Goal: Information Seeking & Learning: Learn about a topic

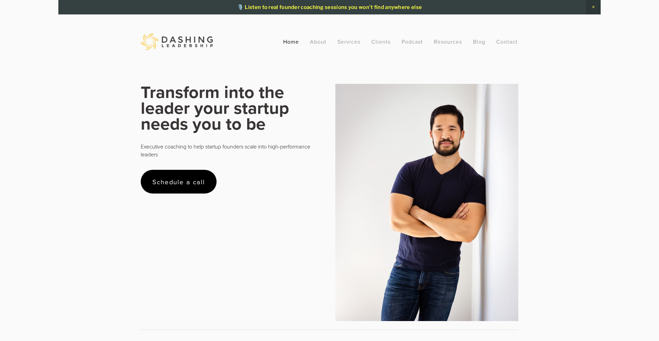
click at [208, 99] on strong "Transform into the leader your startup needs you to be" at bounding box center [217, 107] width 153 height 56
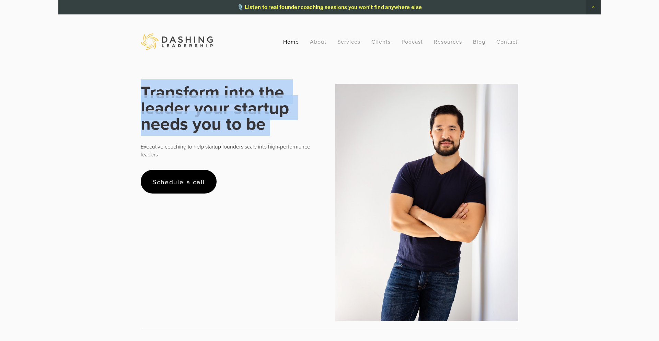
click at [208, 99] on strong "Transform into the leader your startup needs you to be" at bounding box center [217, 107] width 153 height 56
click at [230, 91] on strong "Transform into the leader your startup needs you to be" at bounding box center [217, 107] width 153 height 56
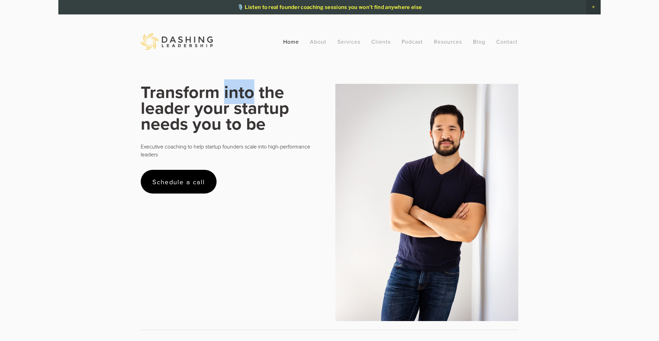
click at [230, 91] on strong "Transform into the leader your startup needs you to be" at bounding box center [217, 107] width 153 height 56
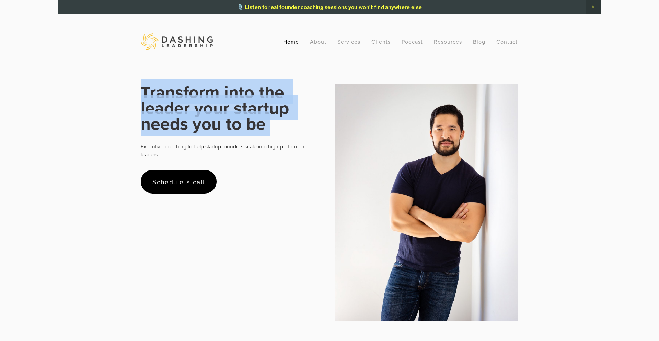
drag, startPoint x: 230, startPoint y: 91, endPoint x: 224, endPoint y: 91, distance: 6.2
click at [230, 91] on strong "Transform into the leader your startup needs you to be" at bounding box center [217, 107] width 153 height 56
click at [212, 91] on strong "Transform into the leader your startup needs you to be" at bounding box center [217, 107] width 153 height 56
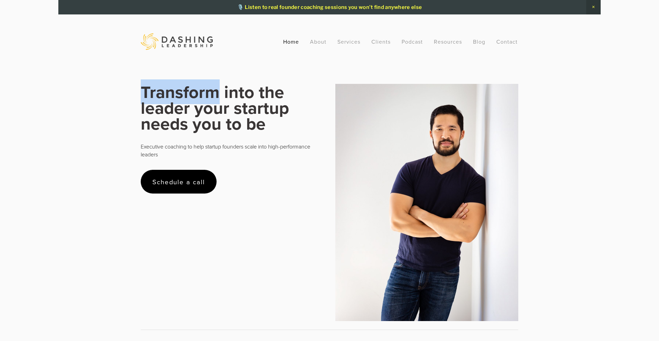
click at [212, 91] on strong "Transform into the leader your startup needs you to be" at bounding box center [217, 107] width 153 height 56
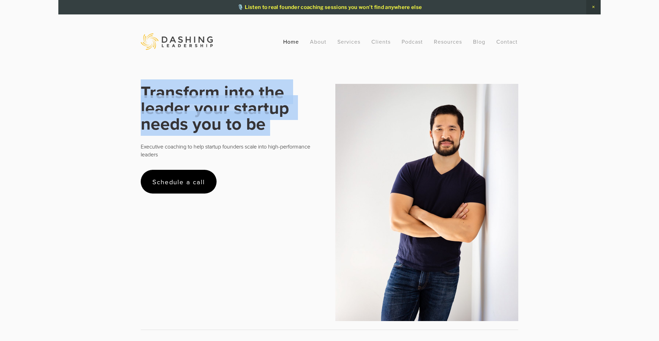
click at [212, 91] on strong "Transform into the leader your startup needs you to be" at bounding box center [217, 107] width 153 height 56
click at [236, 90] on strong "Transform into the leader your startup needs you to be" at bounding box center [217, 107] width 153 height 56
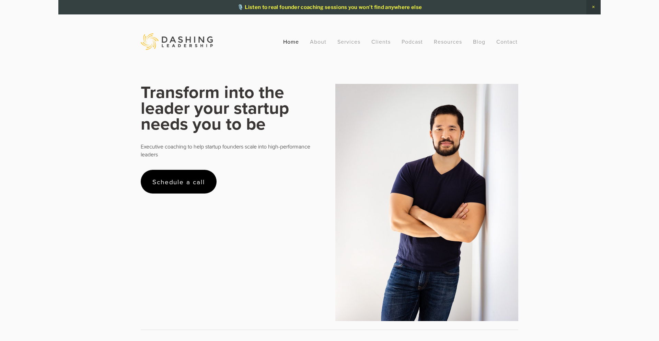
click at [216, 88] on strong "Transform into the leader your startup needs you to be" at bounding box center [217, 107] width 153 height 56
